Goal: Navigation & Orientation: Find specific page/section

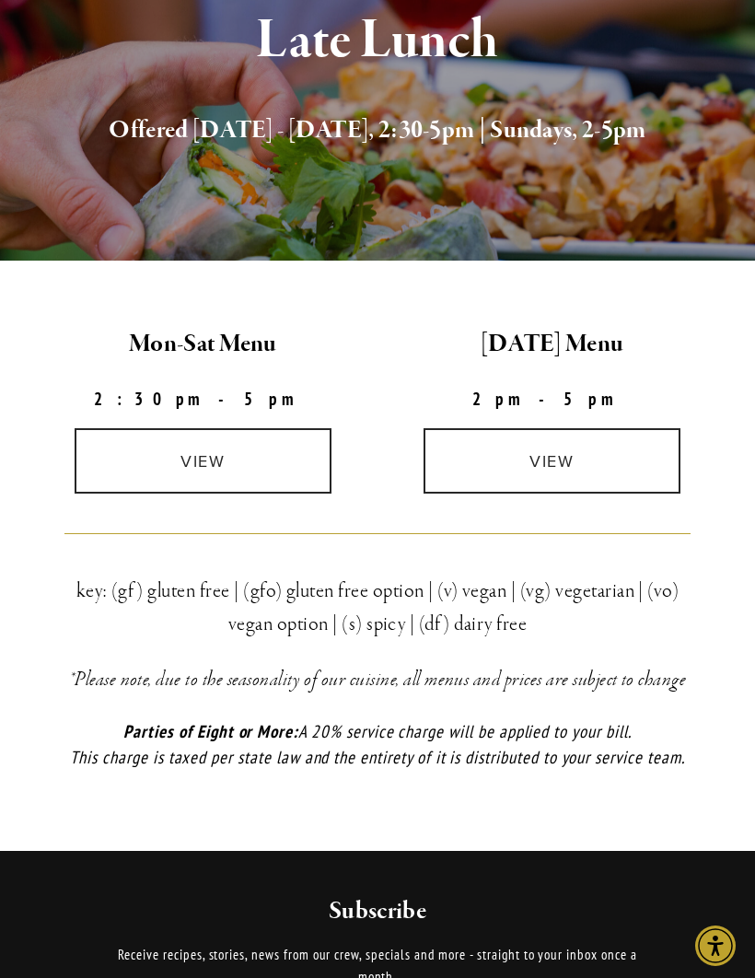
scroll to position [313, 0]
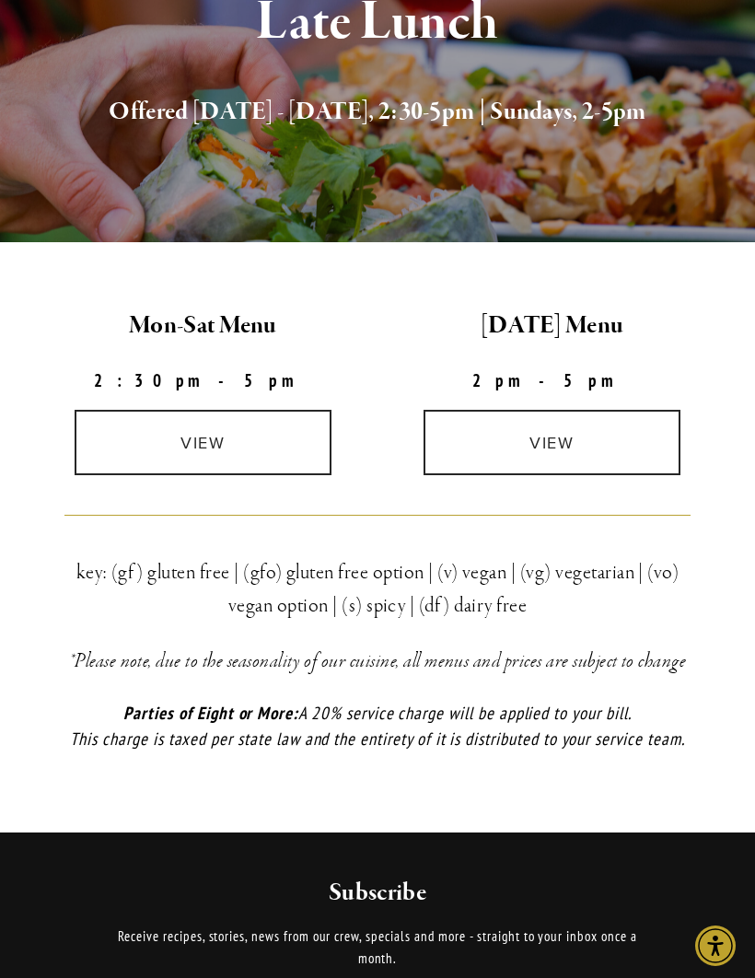
click at [205, 444] on link "view" at bounding box center [203, 442] width 257 height 65
